Goal: Transaction & Acquisition: Subscribe to service/newsletter

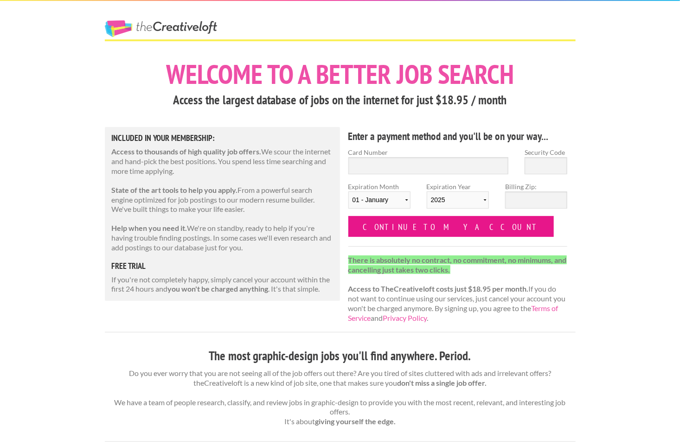
click at [424, 230] on input "Continue to my account" at bounding box center [451, 226] width 206 height 21
